Goal: Information Seeking & Learning: Compare options

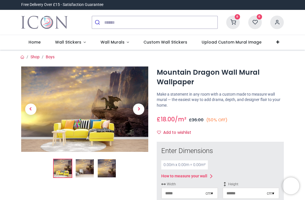
click at [139, 109] on span "Next" at bounding box center [138, 109] width 11 height 11
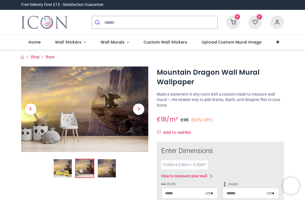
click at [139, 109] on span "Next" at bounding box center [138, 109] width 11 height 11
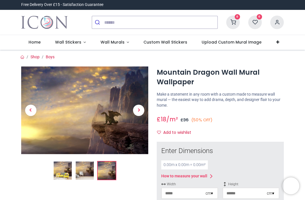
click at [143, 114] on link at bounding box center [139, 110] width 19 height 61
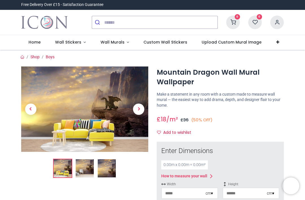
click at [143, 112] on span "Next" at bounding box center [138, 109] width 11 height 11
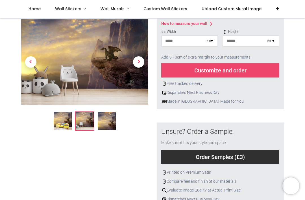
scroll to position [120, 0]
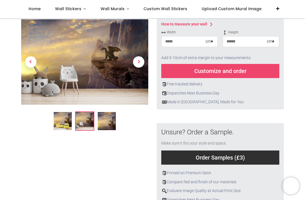
click at [106, 124] on img at bounding box center [107, 121] width 18 height 18
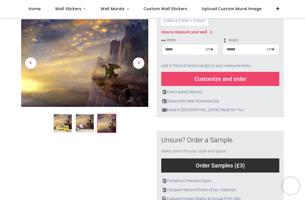
scroll to position [107, 0]
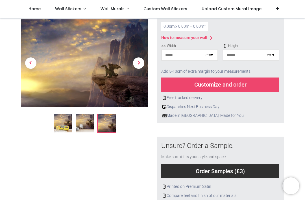
click at [100, 59] on img at bounding box center [84, 64] width 127 height 88
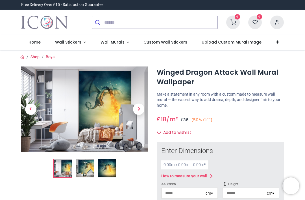
click at [138, 110] on span "Next" at bounding box center [138, 109] width 11 height 11
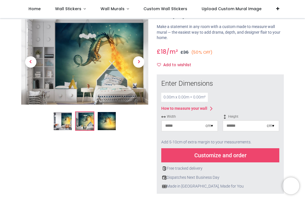
scroll to position [36, 0]
click at [107, 125] on img at bounding box center [107, 121] width 18 height 18
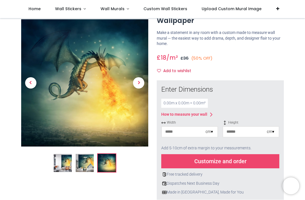
scroll to position [30, 0]
click at [137, 85] on span "Next" at bounding box center [138, 82] width 11 height 11
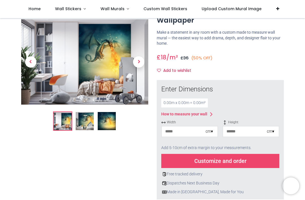
click at [111, 64] on img at bounding box center [84, 62] width 127 height 85
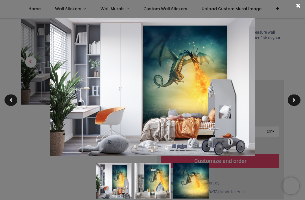
click at [199, 179] on img at bounding box center [191, 181] width 36 height 36
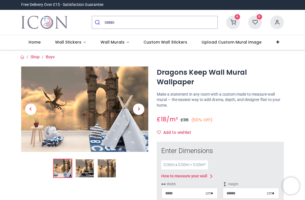
click at [110, 170] on img at bounding box center [107, 168] width 18 height 18
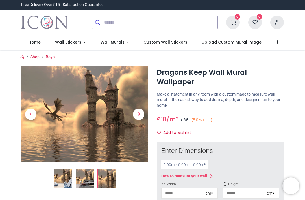
click at [120, 137] on img at bounding box center [84, 114] width 127 height 96
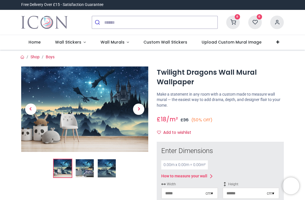
click at [110, 170] on img at bounding box center [107, 168] width 18 height 18
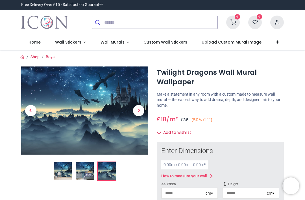
click at [114, 128] on img at bounding box center [84, 110] width 127 height 88
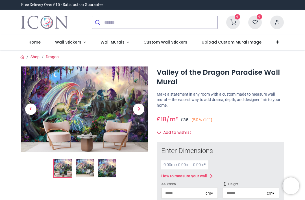
click at [110, 170] on img at bounding box center [107, 168] width 18 height 18
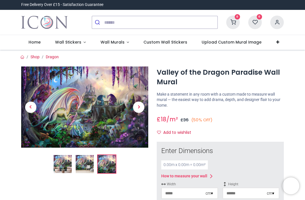
click at [113, 125] on img at bounding box center [84, 106] width 127 height 81
